Goal: Task Accomplishment & Management: Manage account settings

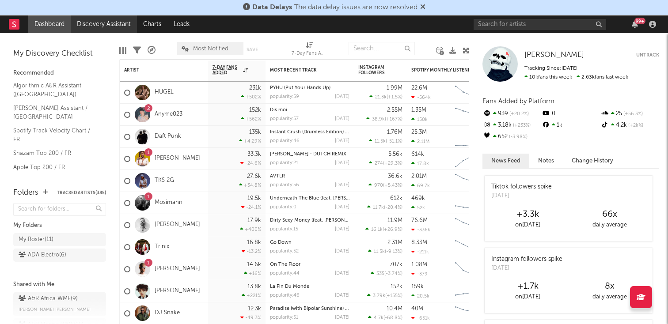
click at [82, 28] on link "Discovery Assistant" at bounding box center [104, 24] width 66 height 18
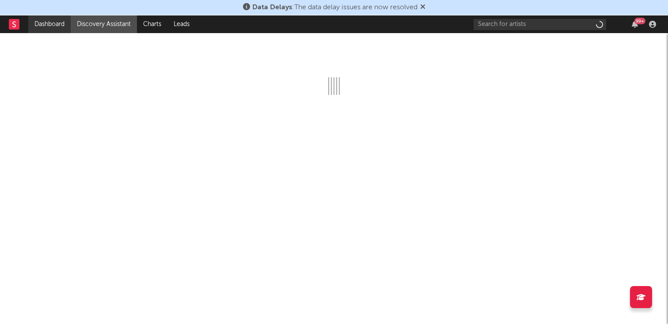
click at [57, 26] on link "Dashboard" at bounding box center [49, 24] width 42 height 18
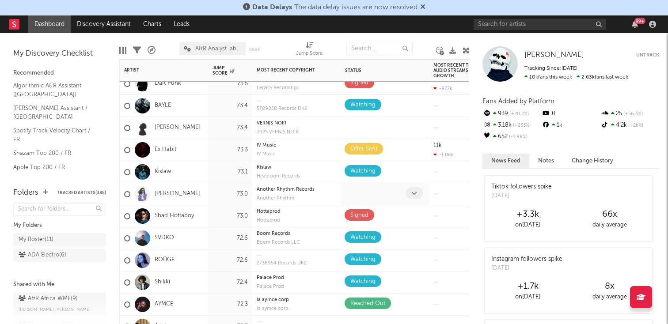
click at [409, 196] on span at bounding box center [414, 192] width 17 height 11
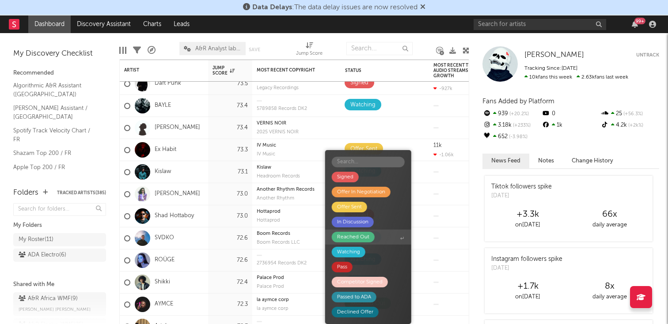
click at [368, 240] on div "Reached Out" at bounding box center [353, 237] width 32 height 11
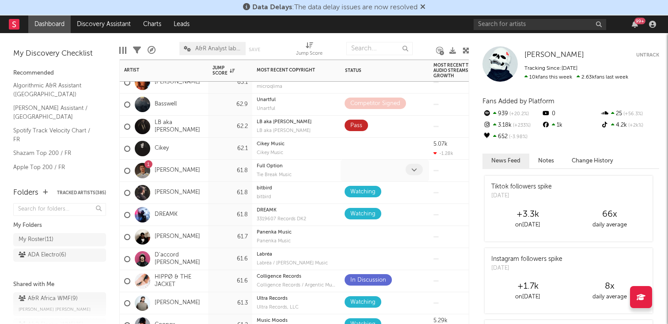
click at [415, 173] on span at bounding box center [414, 169] width 17 height 11
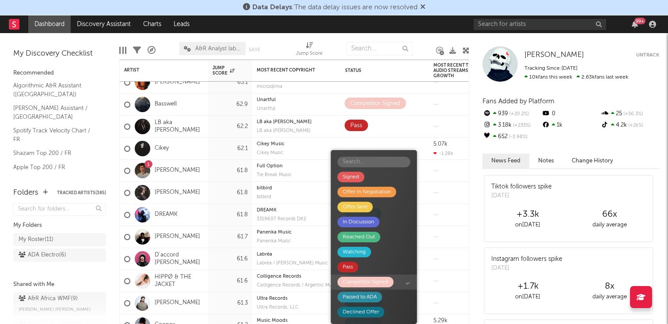
click at [372, 287] on div "Competitor Signed" at bounding box center [366, 282] width 46 height 11
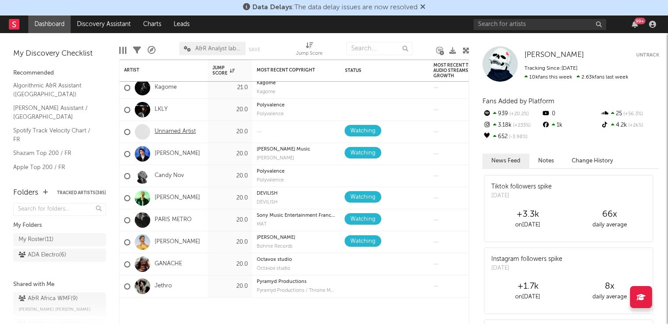
click at [186, 133] on link "Unnamed Artist" at bounding box center [175, 132] width 41 height 8
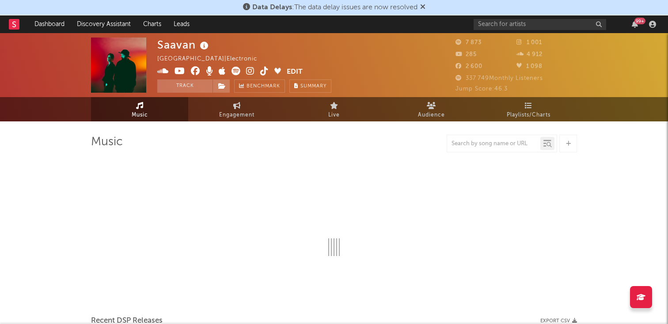
select select "6m"
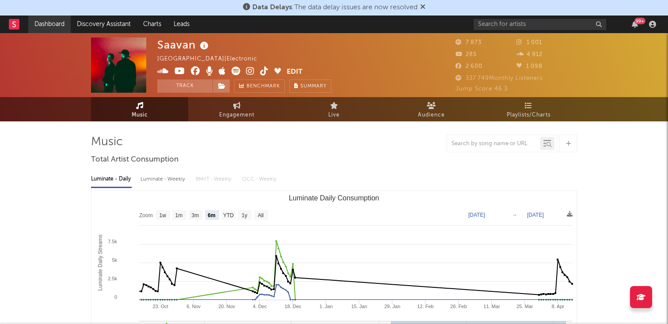
click at [48, 26] on link "Dashboard" at bounding box center [49, 24] width 42 height 18
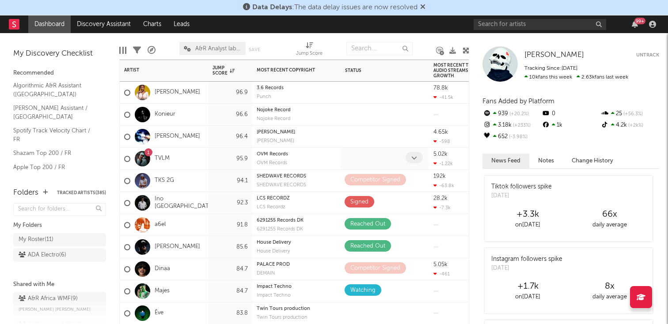
click at [413, 159] on icon at bounding box center [414, 158] width 6 height 6
click at [418, 154] on span at bounding box center [414, 157] width 17 height 11
click at [419, 127] on div at bounding box center [385, 137] width 88 height 22
